Goal: Transaction & Acquisition: Purchase product/service

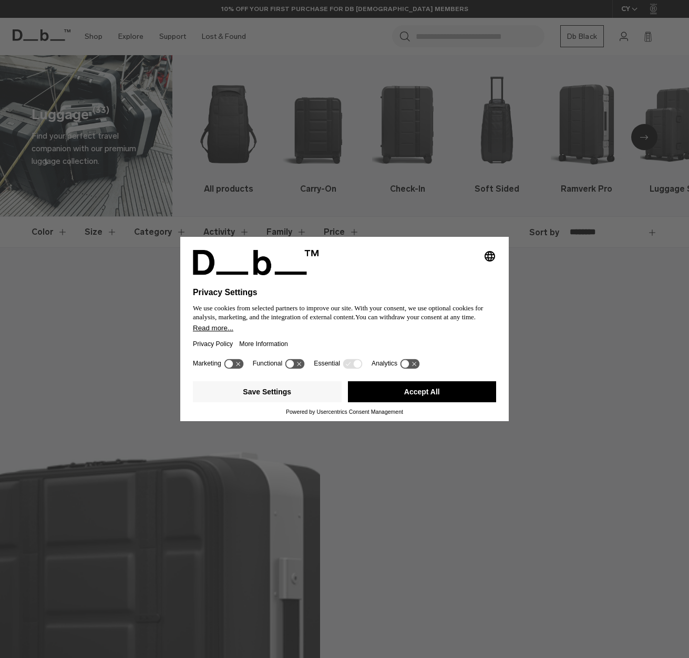
click at [429, 388] on button "Accept All" at bounding box center [422, 391] width 149 height 21
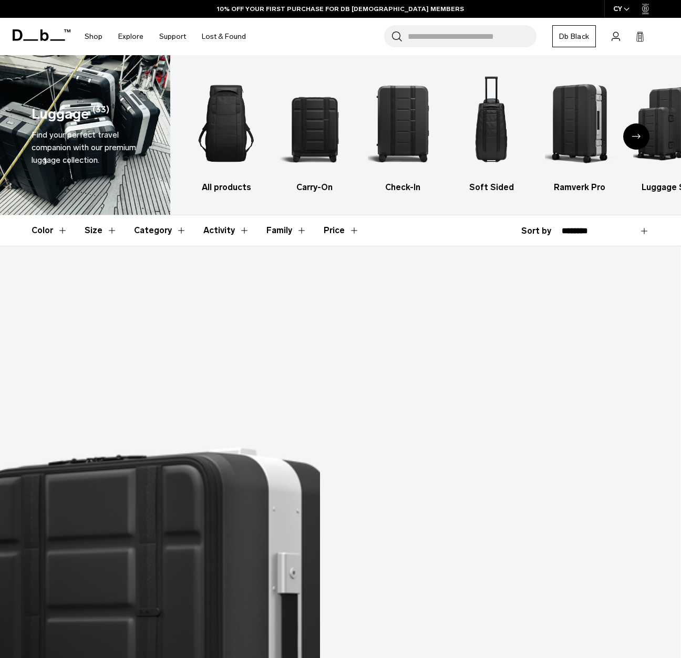
click at [636, 137] on icon "Next slide" at bounding box center [636, 136] width 8 height 5
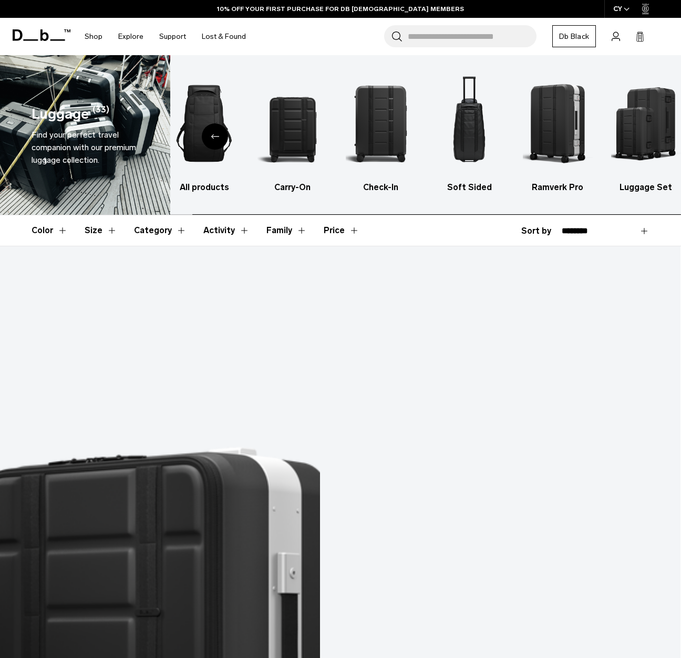
click at [636, 137] on img "6 / 6" at bounding box center [646, 123] width 70 height 105
click at [212, 136] on icon "Previous slide" at bounding box center [215, 136] width 8 height 5
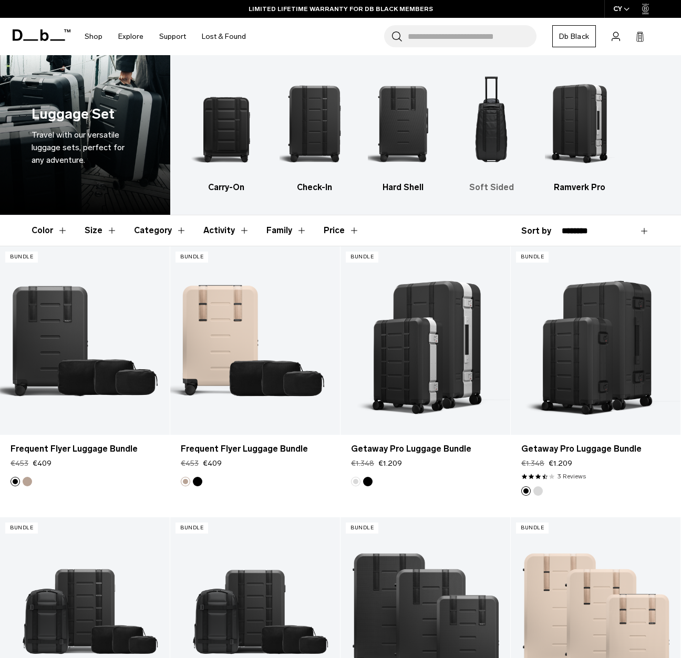
click at [492, 121] on img "4 / 5" at bounding box center [491, 123] width 70 height 105
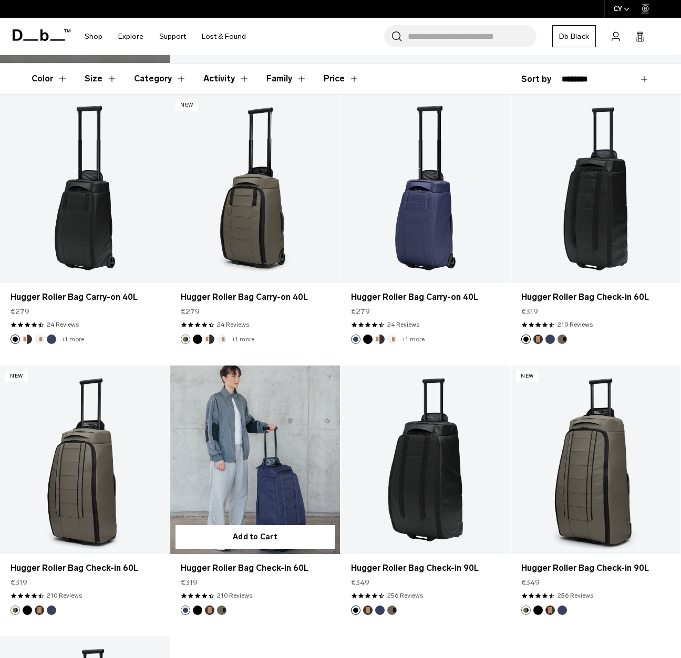
scroll to position [158, 0]
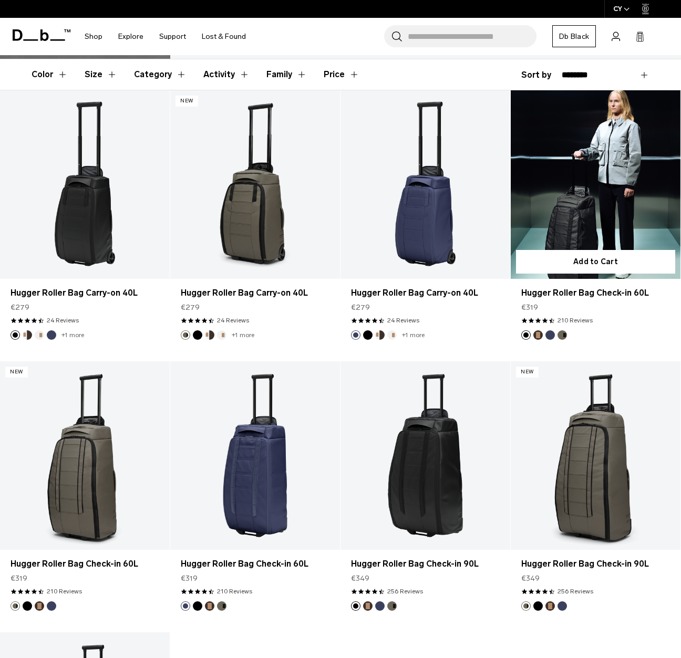
click at [627, 201] on link "Hugger Roller Bag Check-in 60L" at bounding box center [596, 184] width 170 height 189
